Goal: Find specific page/section: Find specific page/section

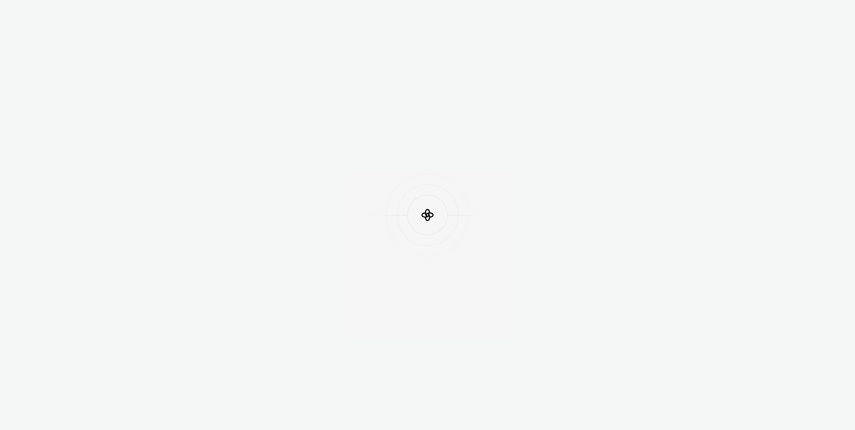
click at [293, 35] on div at bounding box center [427, 215] width 855 height 430
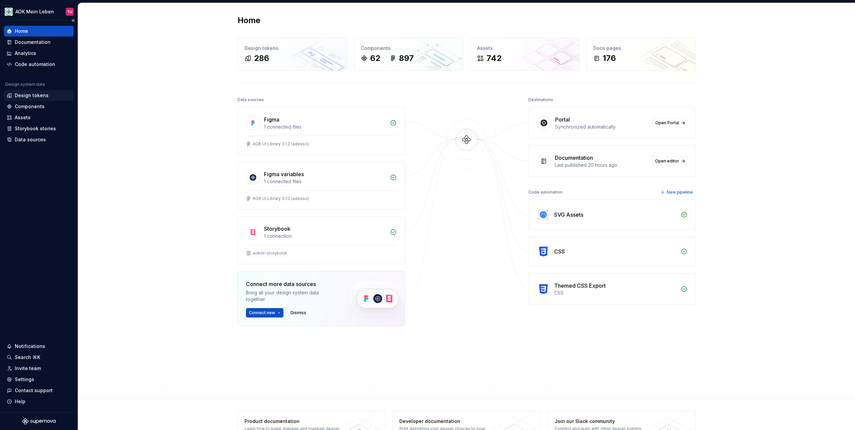
click at [33, 97] on div "Design tokens" at bounding box center [32, 95] width 34 height 7
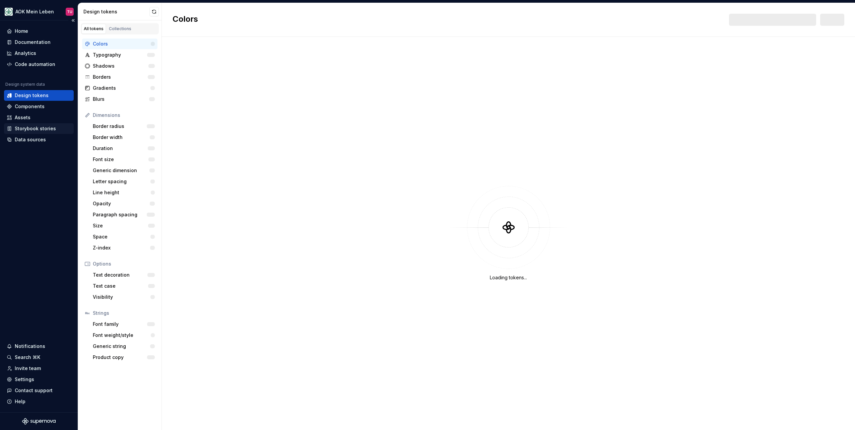
click at [33, 129] on div "Storybook stories" at bounding box center [35, 128] width 41 height 7
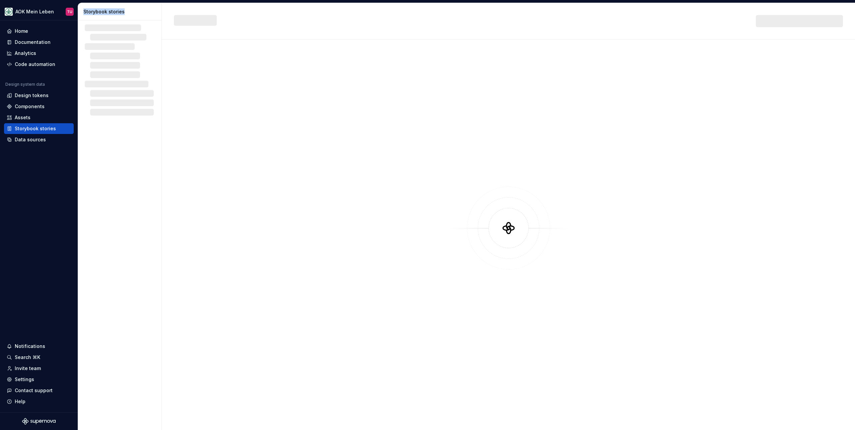
drag, startPoint x: 84, startPoint y: 11, endPoint x: 130, endPoint y: 12, distance: 45.6
click at [130, 12] on div "Storybook stories" at bounding box center [120, 11] width 75 height 7
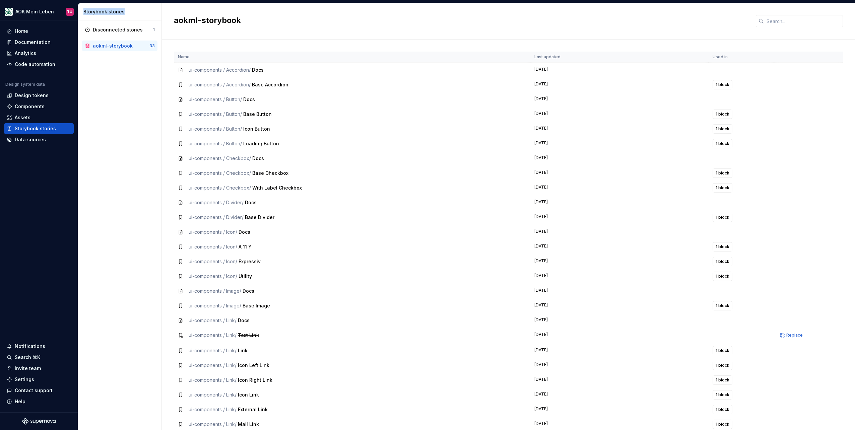
click at [130, 12] on div "Storybook stories" at bounding box center [120, 11] width 75 height 7
